Goal: Use online tool/utility: Utilize a website feature to perform a specific function

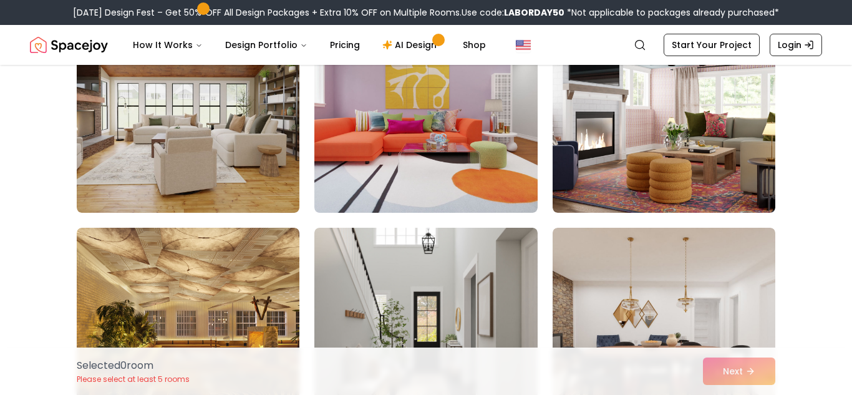
scroll to position [4783, 0]
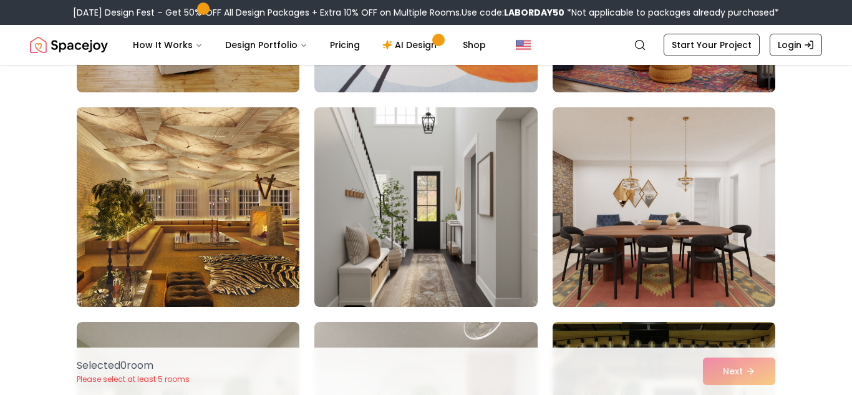
click at [230, 231] on img at bounding box center [188, 207] width 234 height 210
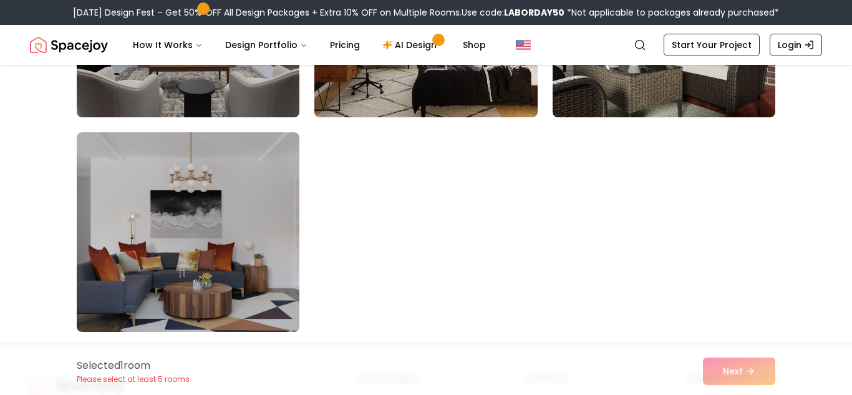
scroll to position [7123, 0]
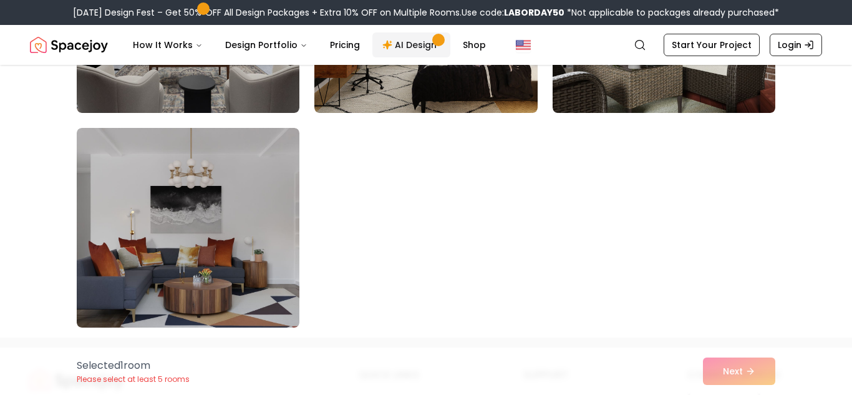
click at [421, 41] on link "AI Design" at bounding box center [411, 44] width 78 height 25
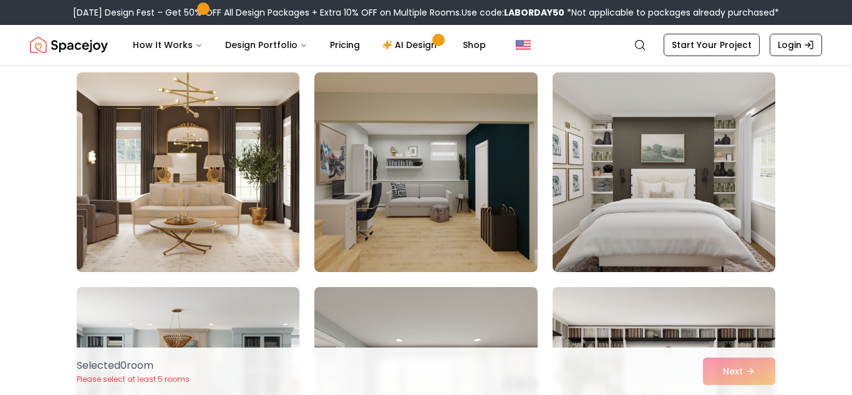
scroll to position [1818, 0]
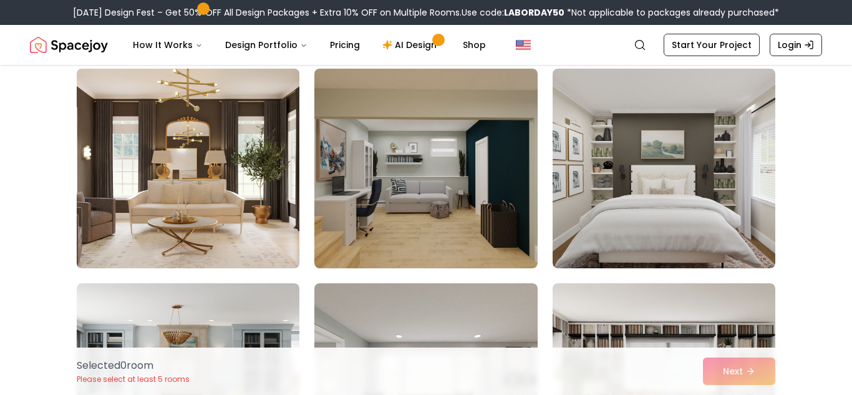
click at [264, 217] on img at bounding box center [188, 169] width 234 height 210
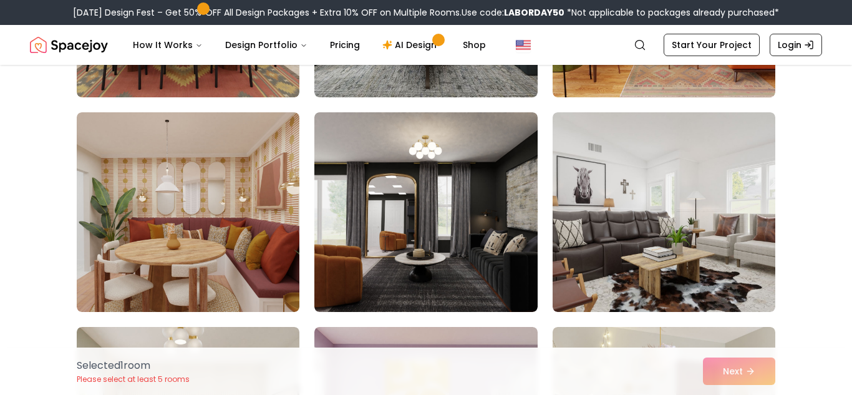
scroll to position [2633, 0]
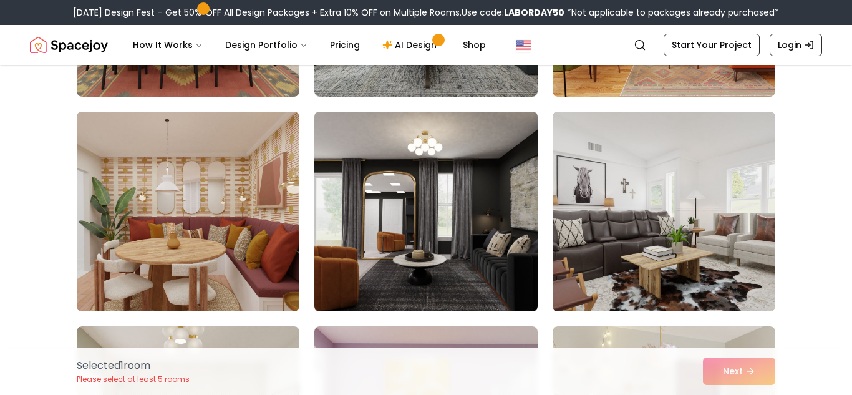
click at [402, 211] on img at bounding box center [426, 212] width 234 height 210
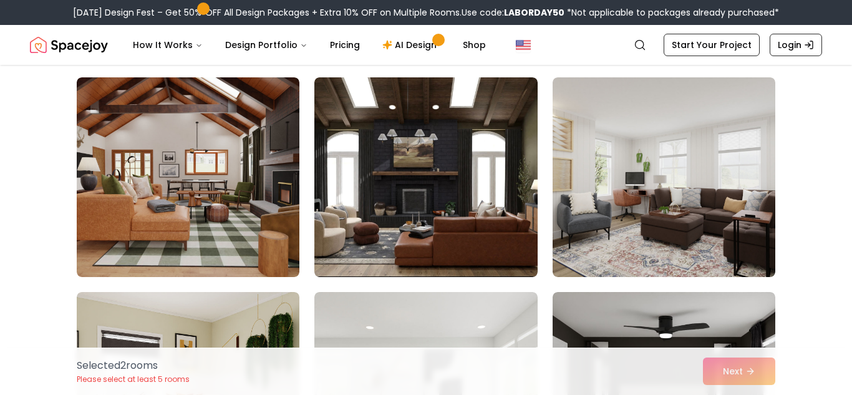
scroll to position [3098, 0]
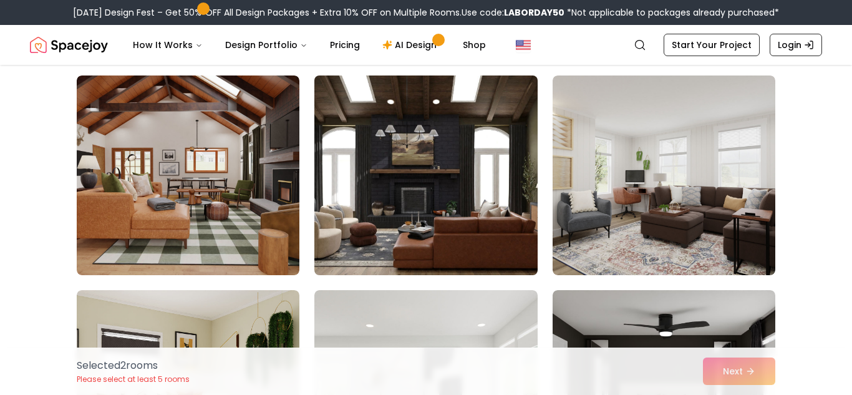
click at [415, 192] on img at bounding box center [426, 175] width 234 height 210
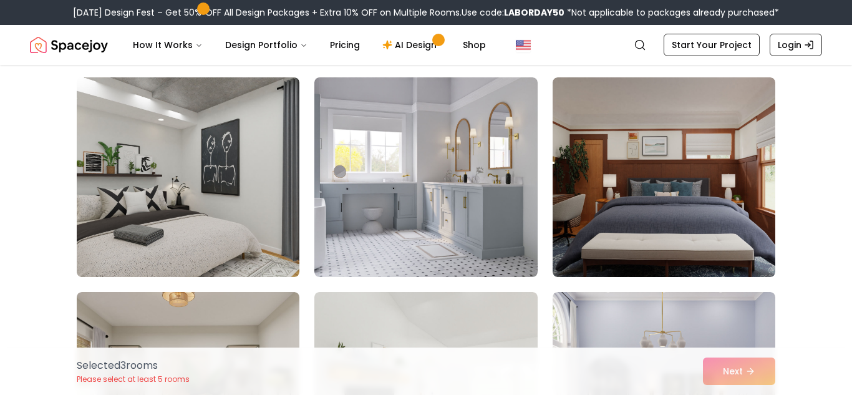
scroll to position [4385, 0]
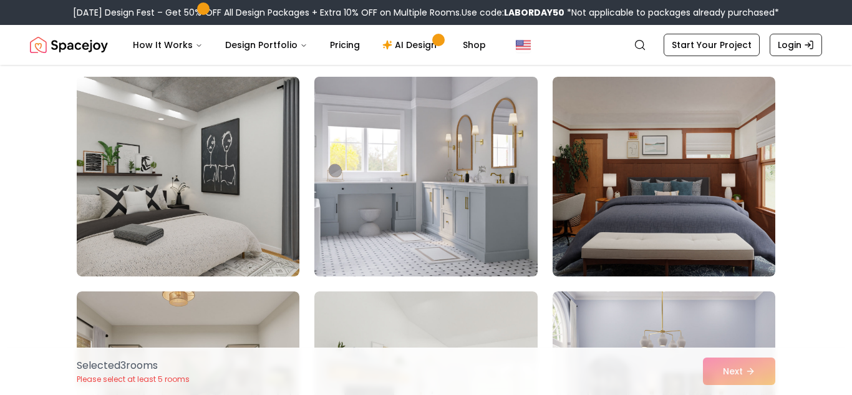
click at [501, 192] on img at bounding box center [426, 177] width 234 height 210
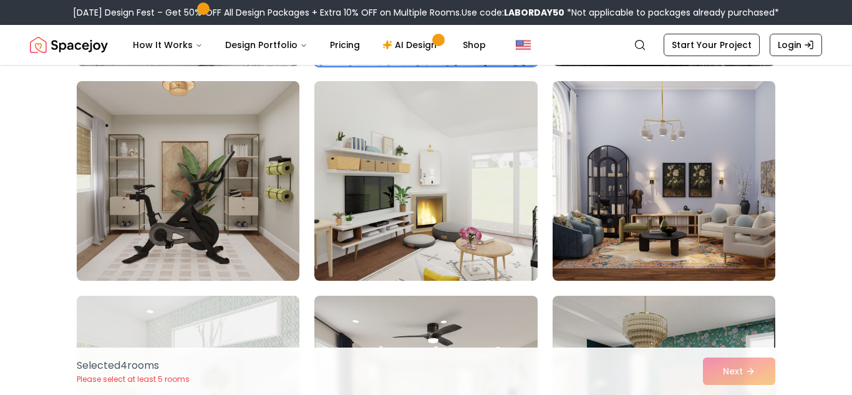
scroll to position [4582, 0]
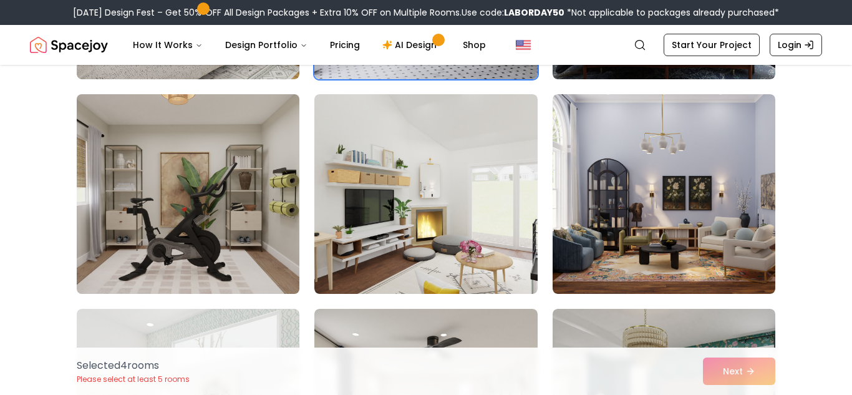
click at [230, 237] on img at bounding box center [188, 194] width 234 height 210
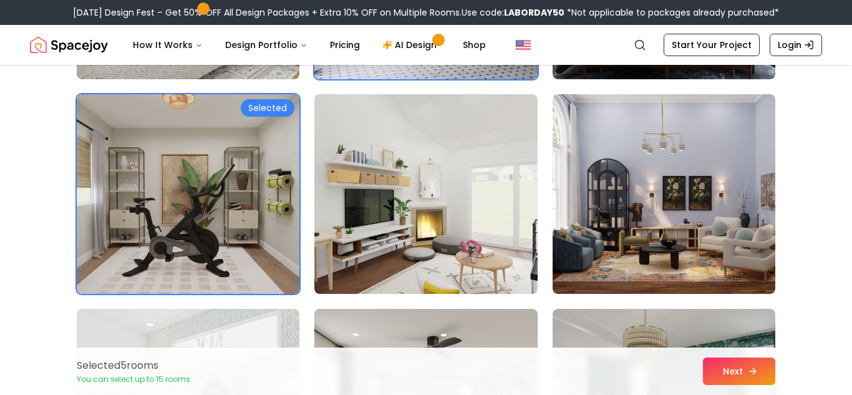
click at [731, 367] on button "Next" at bounding box center [739, 370] width 72 height 27
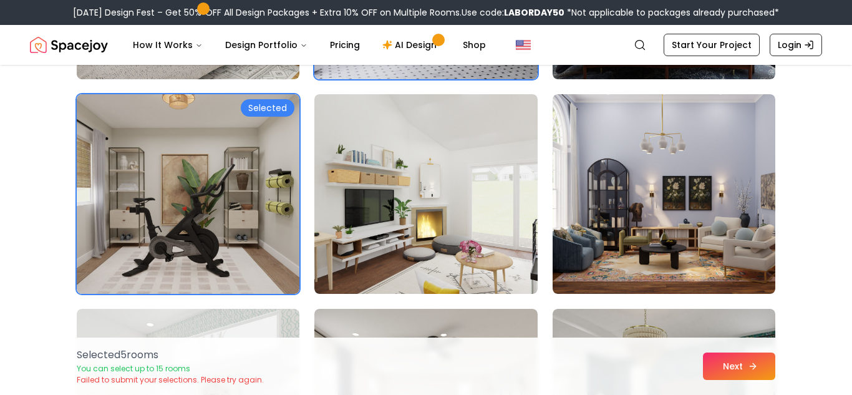
click at [744, 357] on button "Next" at bounding box center [739, 365] width 72 height 27
